Goal: Information Seeking & Learning: Learn about a topic

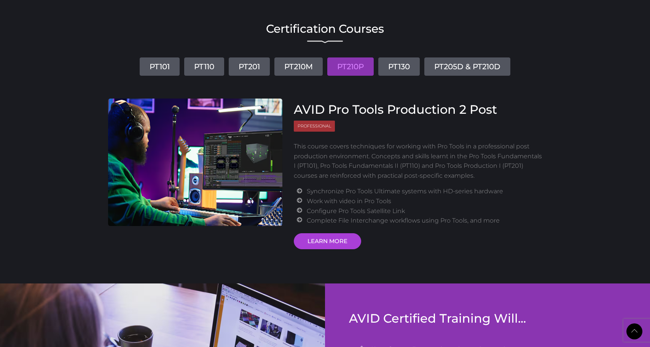
scroll to position [882, 0]
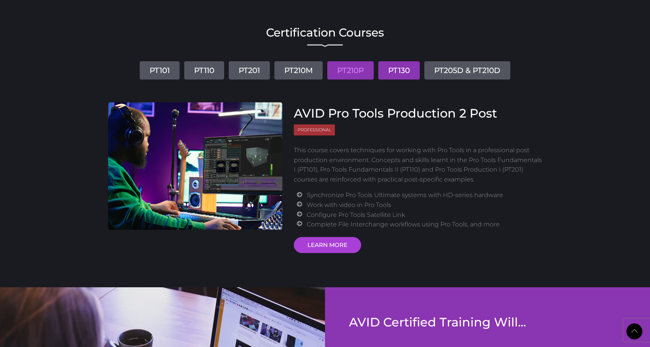
click at [403, 74] on link "PT130" at bounding box center [398, 70] width 41 height 18
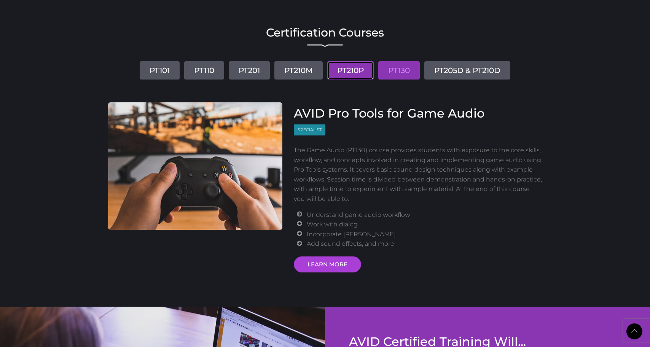
click at [360, 70] on link "PT210P" at bounding box center [350, 70] width 46 height 18
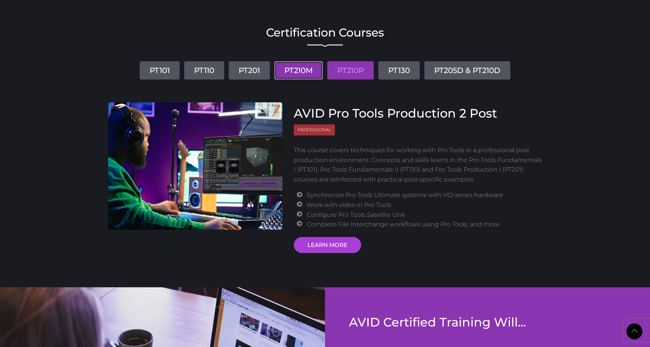
click at [301, 71] on link "PT210M" at bounding box center [298, 70] width 48 height 18
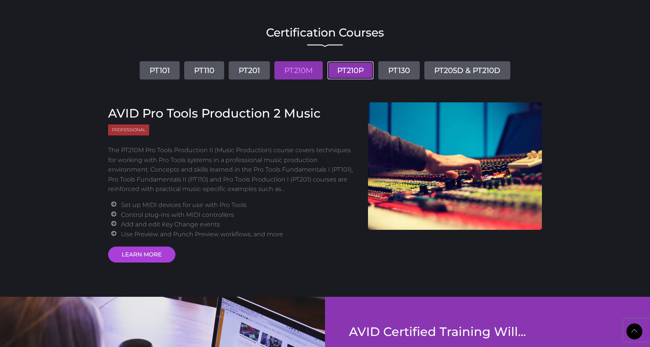
click at [348, 76] on link "PT210P" at bounding box center [350, 70] width 46 height 18
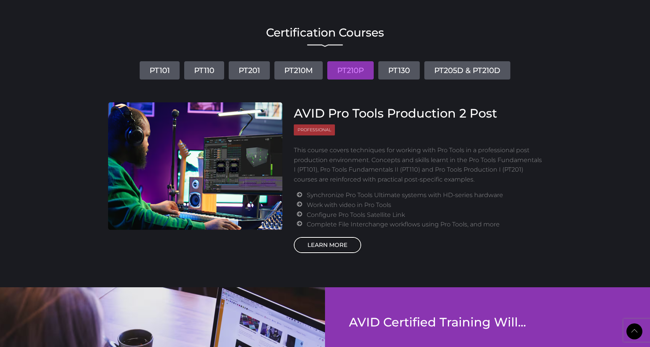
click at [324, 242] on link "LEARN MORE" at bounding box center [327, 245] width 67 height 16
click at [329, 245] on link "LEARN MORE" at bounding box center [327, 245] width 67 height 16
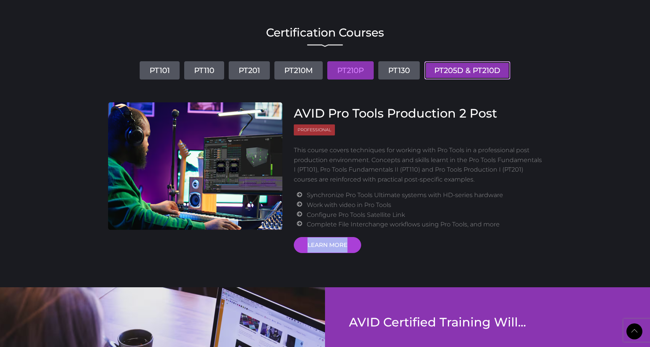
click at [464, 73] on link "PT205D & PT210D" at bounding box center [467, 70] width 86 height 18
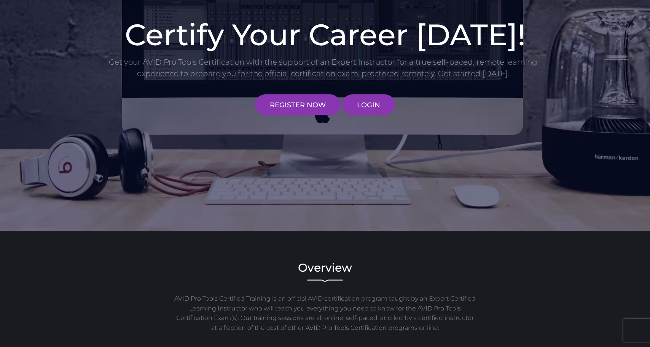
scroll to position [0, 0]
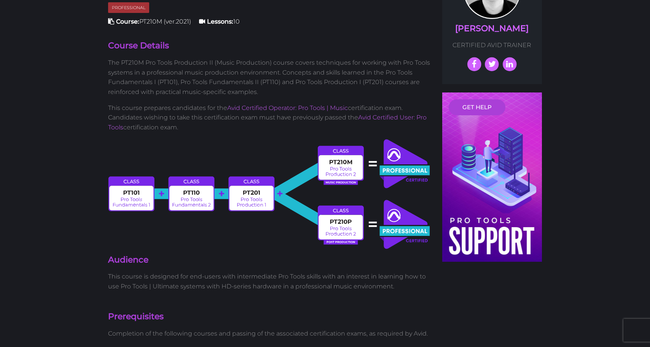
scroll to position [231, 0]
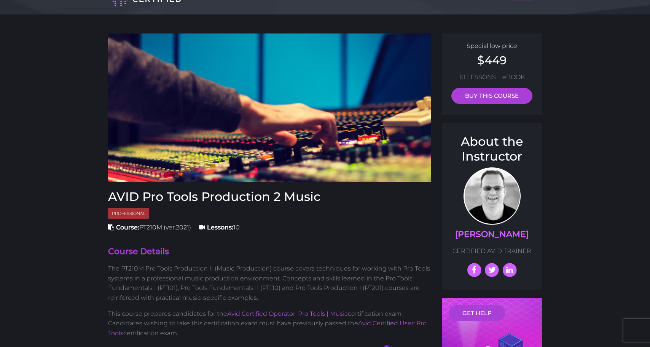
scroll to position [0, 0]
